Goal: Find specific page/section: Find specific page/section

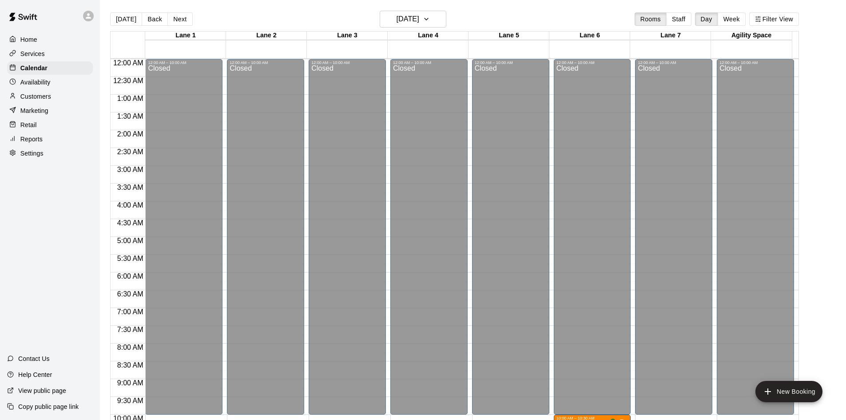
scroll to position [290, 0]
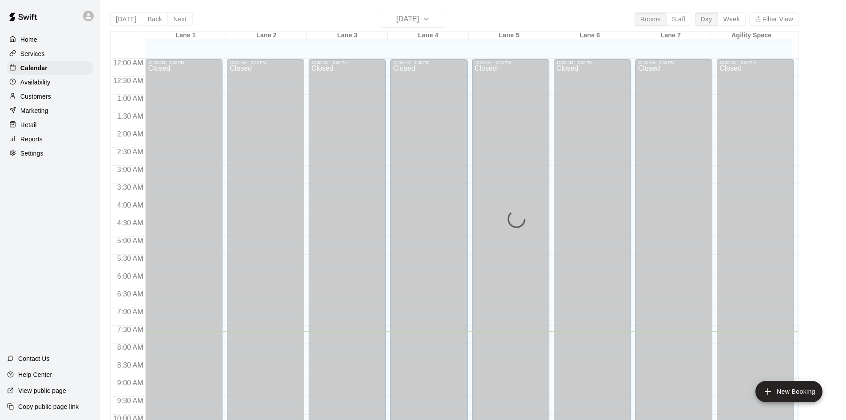
scroll to position [272, 0]
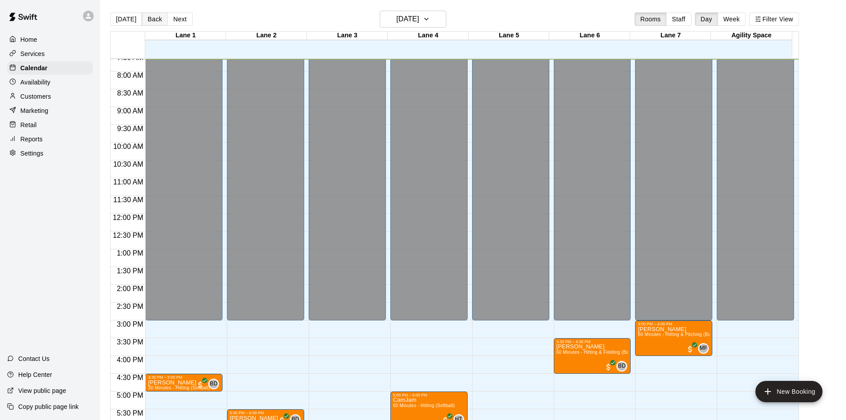
click at [154, 18] on button "Back" at bounding box center [155, 18] width 26 height 13
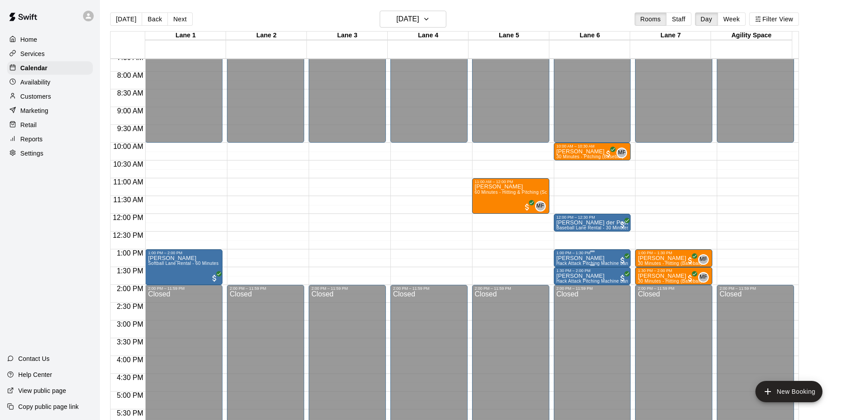
click at [576, 255] on div "1:00 PM – 1:30 PM" at bounding box center [592, 252] width 72 height 4
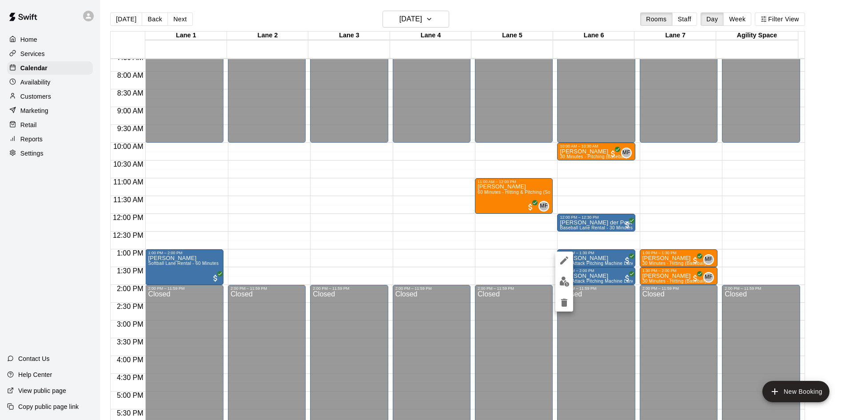
click at [254, 213] on div at bounding box center [426, 210] width 853 height 420
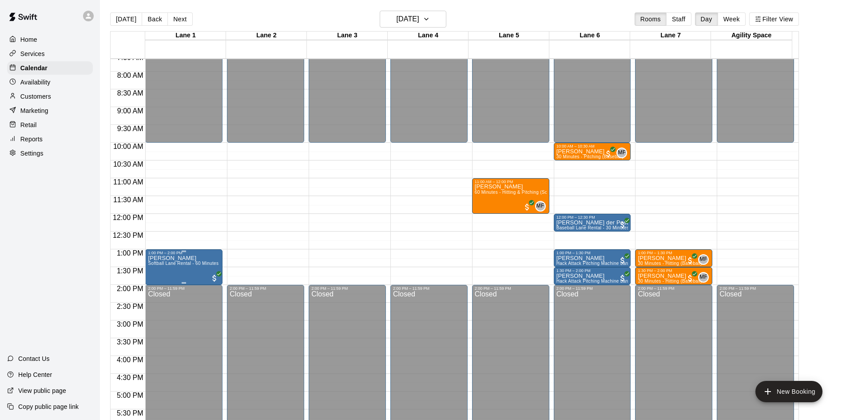
click at [176, 258] on p "Jake Brown" at bounding box center [183, 258] width 71 height 0
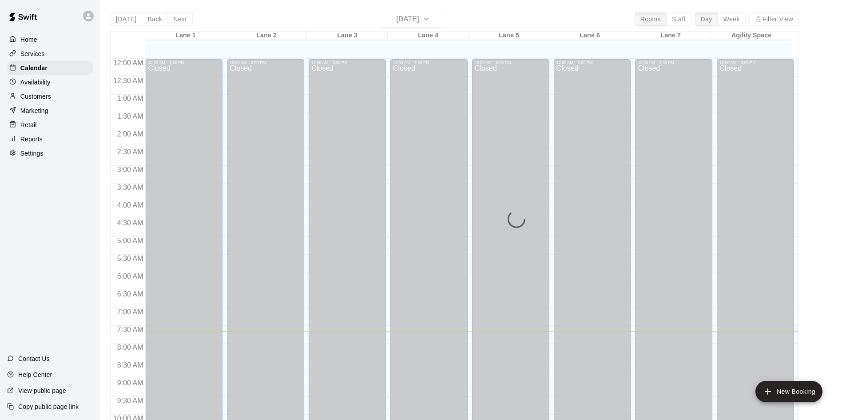
scroll to position [272, 0]
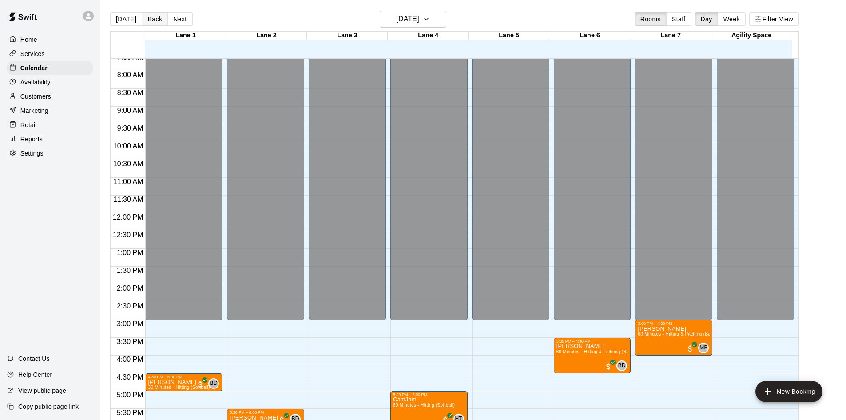
click at [154, 20] on button "Back" at bounding box center [155, 18] width 26 height 13
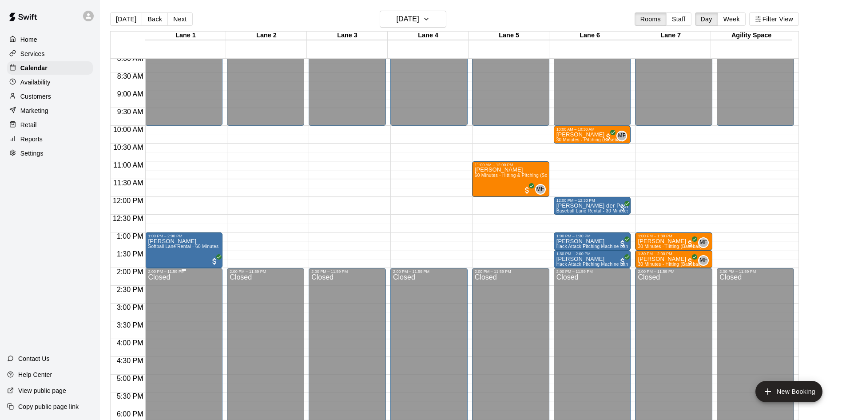
scroll to position [317, 0]
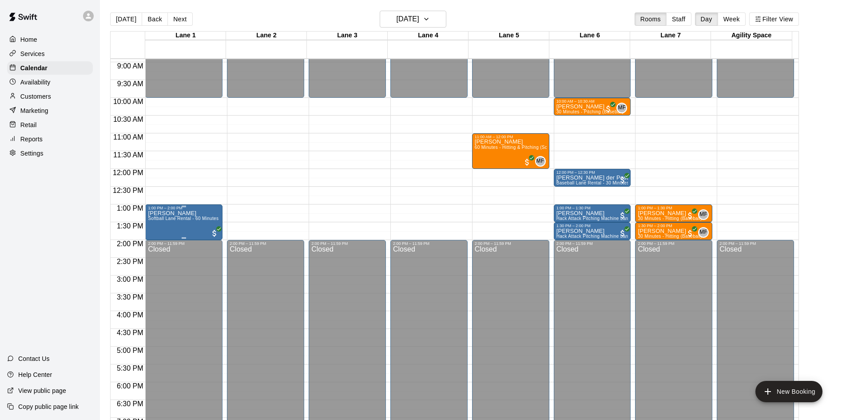
click at [160, 213] on p "Jake Brown" at bounding box center [183, 213] width 71 height 0
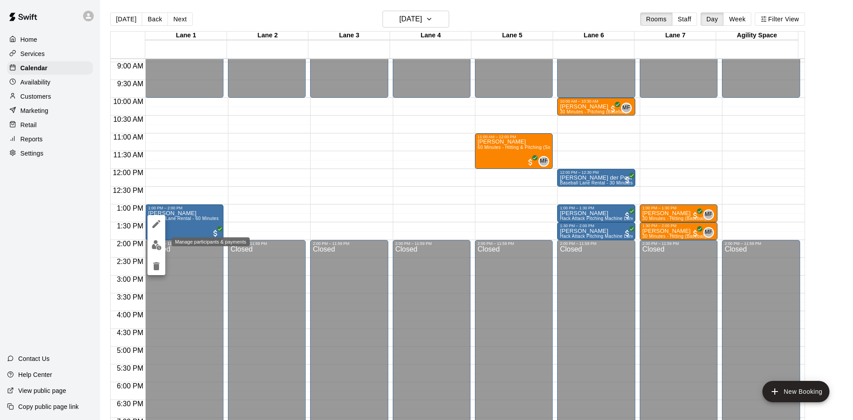
click at [153, 245] on img "edit" at bounding box center [156, 245] width 10 height 10
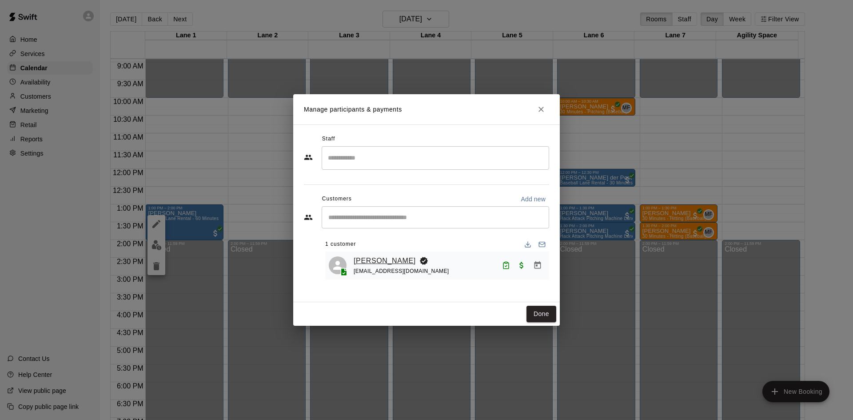
click at [363, 261] on link "Jake Brown" at bounding box center [384, 261] width 62 height 12
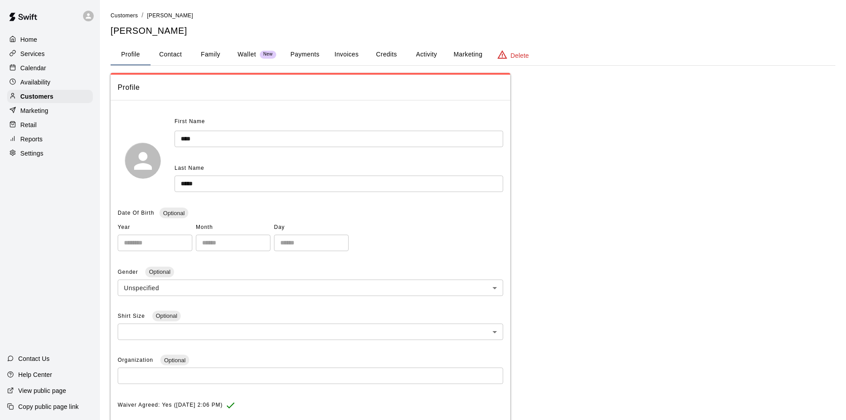
click at [313, 55] on button "Payments" at bounding box center [304, 54] width 43 height 21
click div "Charge"
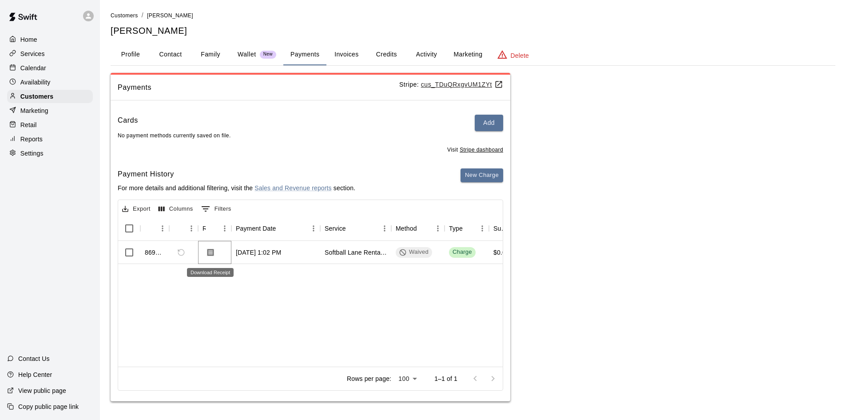
click at [210, 254] on icon "Download Receipt" at bounding box center [210, 252] width 9 height 9
click at [36, 71] on p "Calendar" at bounding box center [33, 67] width 26 height 9
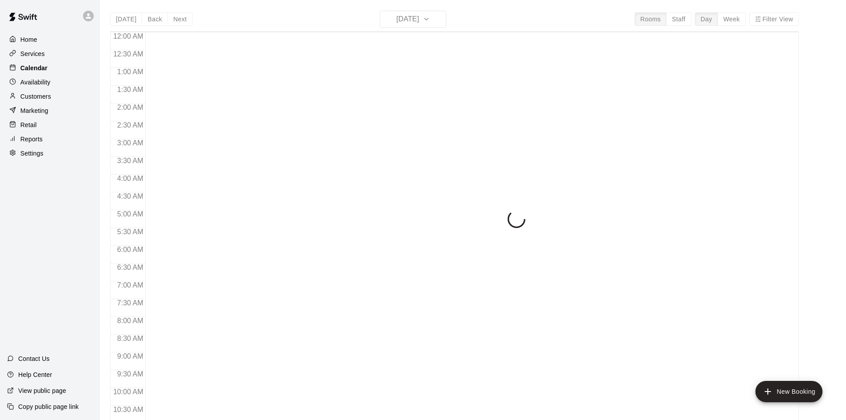
scroll to position [273, 0]
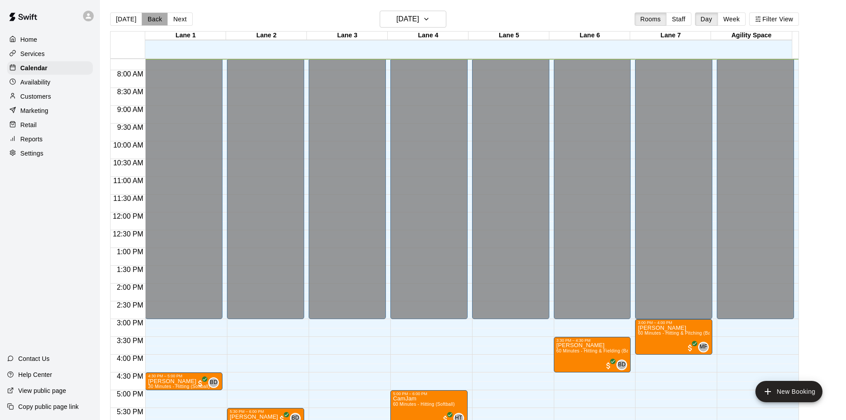
click at [153, 20] on button "Back" at bounding box center [155, 18] width 26 height 13
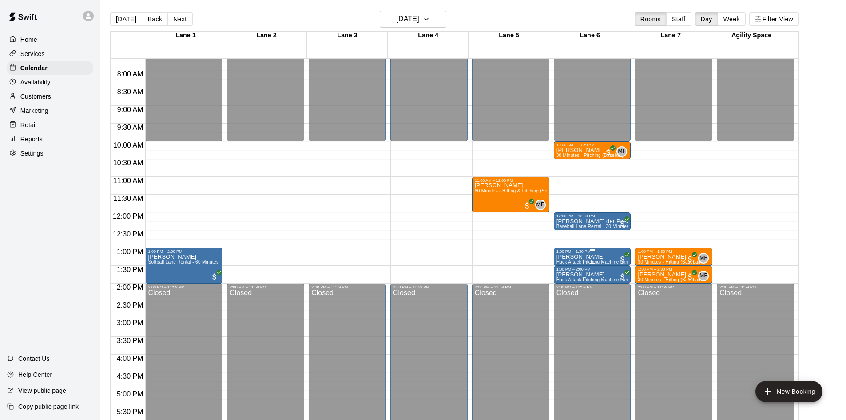
click at [583, 257] on p "Tucker McCain" at bounding box center [592, 257] width 72 height 0
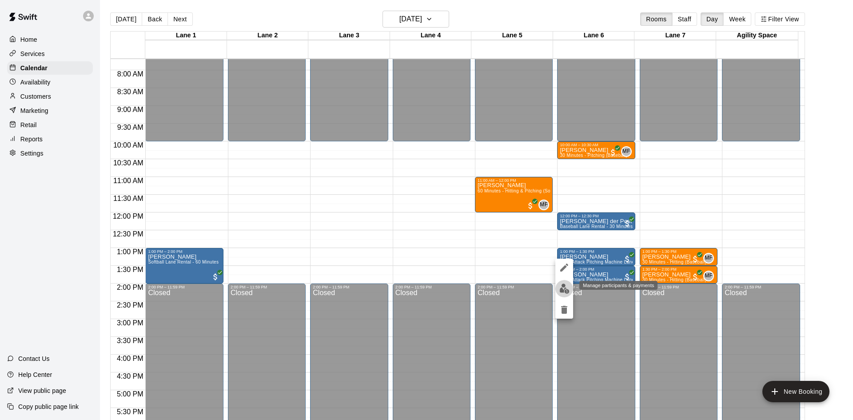
click at [562, 287] on img "edit" at bounding box center [564, 288] width 10 height 10
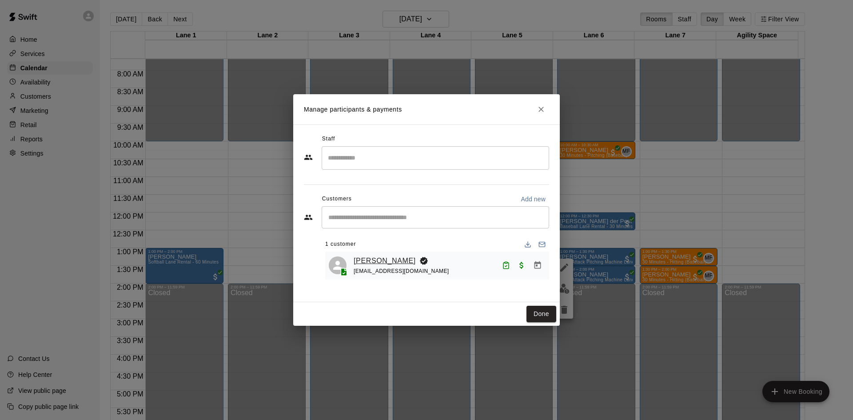
click at [374, 262] on link "Tucker McCain" at bounding box center [384, 261] width 62 height 12
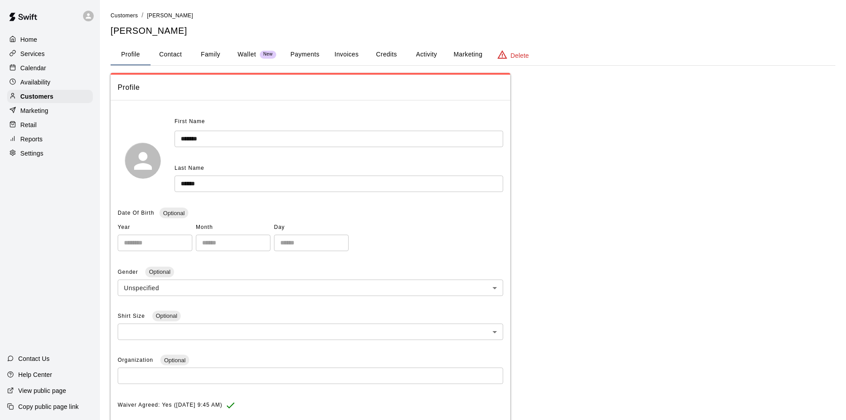
click at [313, 55] on button "Payments" at bounding box center [304, 54] width 43 height 21
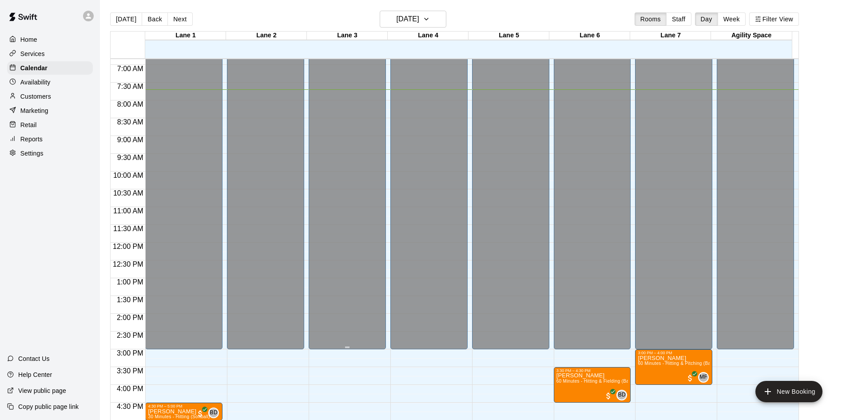
scroll to position [229, 0]
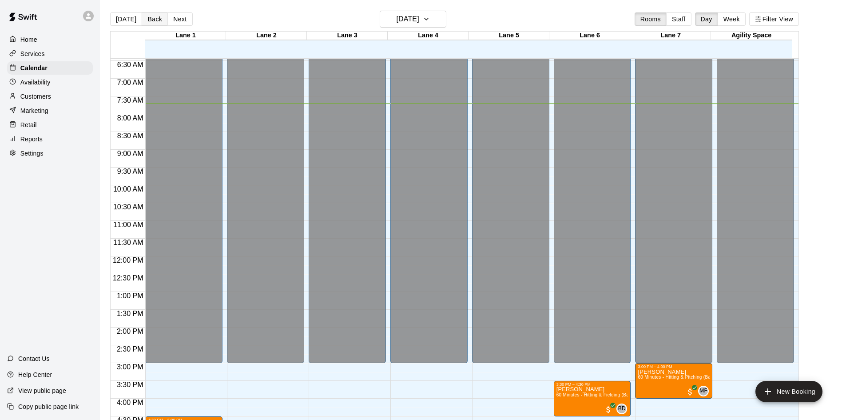
click at [149, 22] on button "Back" at bounding box center [155, 18] width 26 height 13
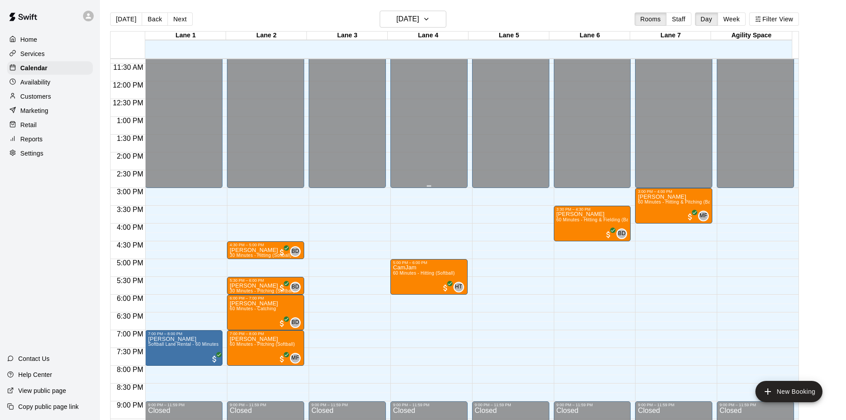
scroll to position [419, 0]
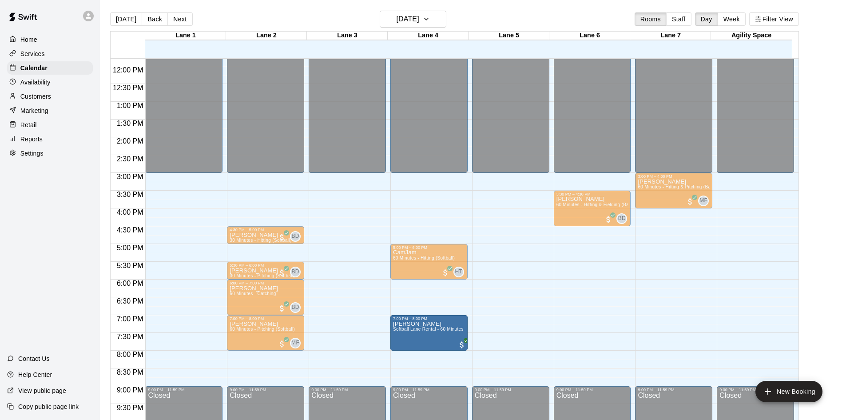
drag, startPoint x: 187, startPoint y: 320, endPoint x: 411, endPoint y: 328, distance: 223.9
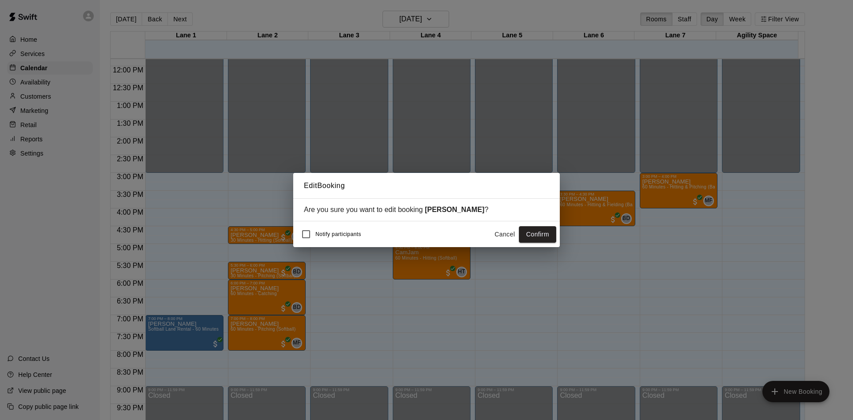
drag, startPoint x: 534, startPoint y: 236, endPoint x: 476, endPoint y: 249, distance: 60.0
click at [534, 236] on button "Confirm" at bounding box center [537, 234] width 37 height 16
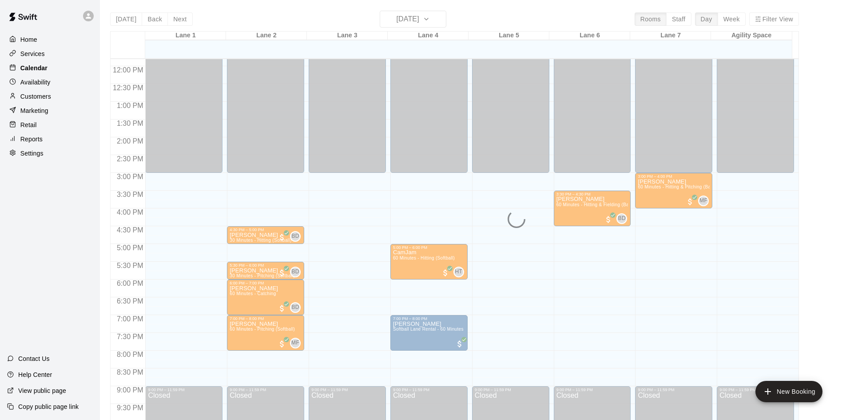
click at [31, 69] on p "Calendar" at bounding box center [33, 67] width 27 height 9
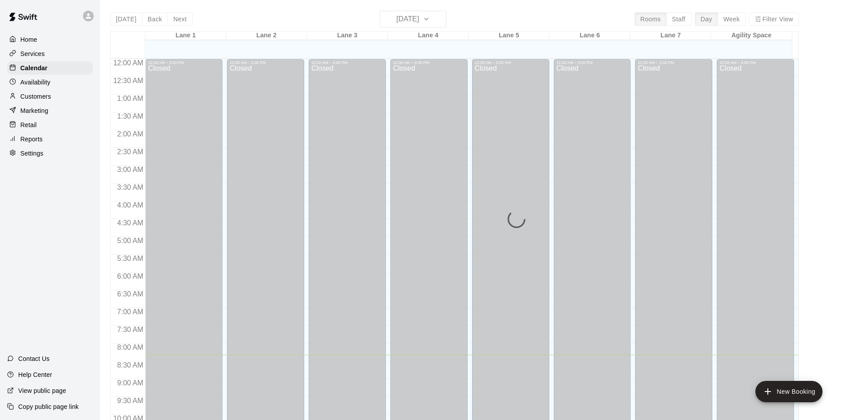
scroll to position [296, 0]
